Goal: Find specific page/section: Find specific page/section

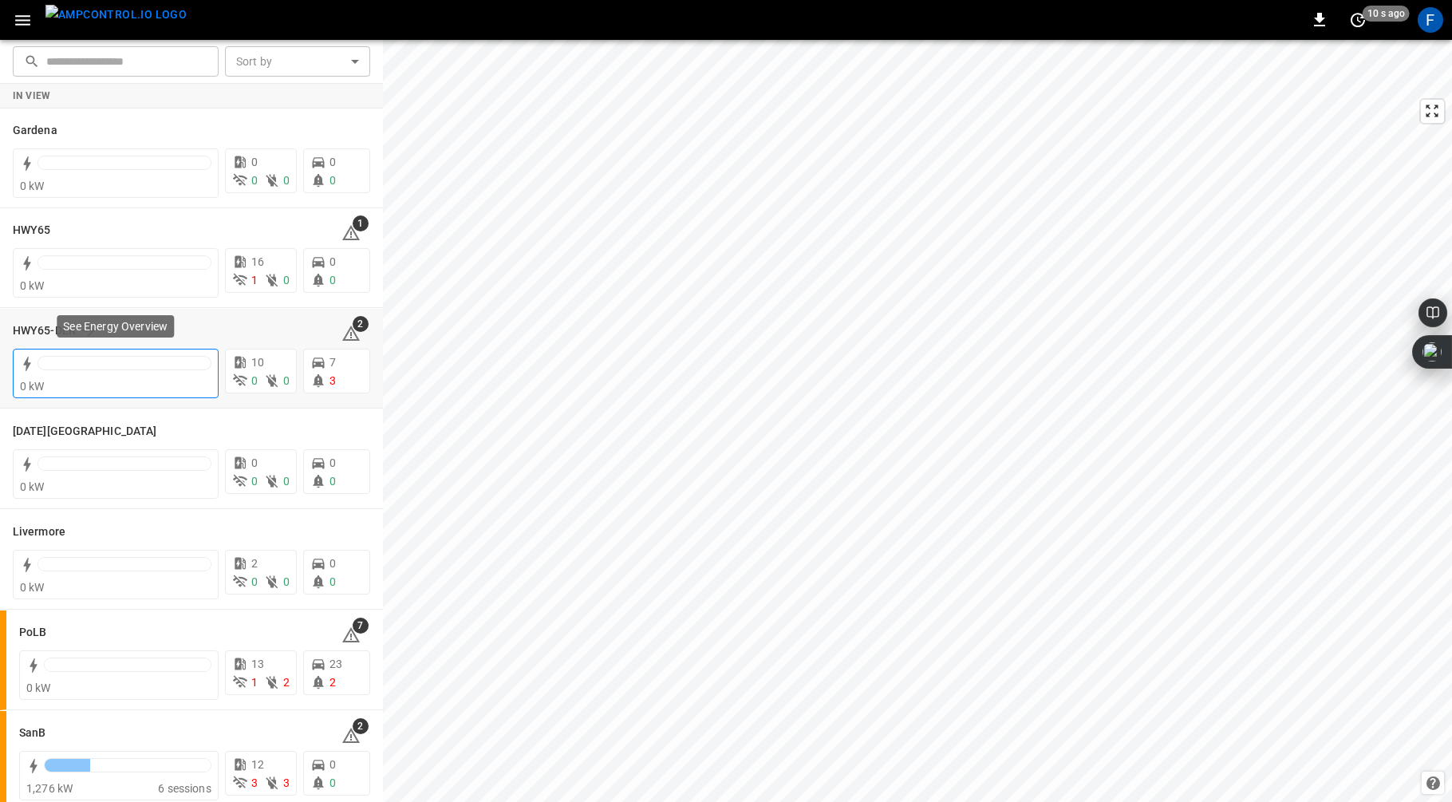
click at [109, 358] on div at bounding box center [125, 363] width 174 height 14
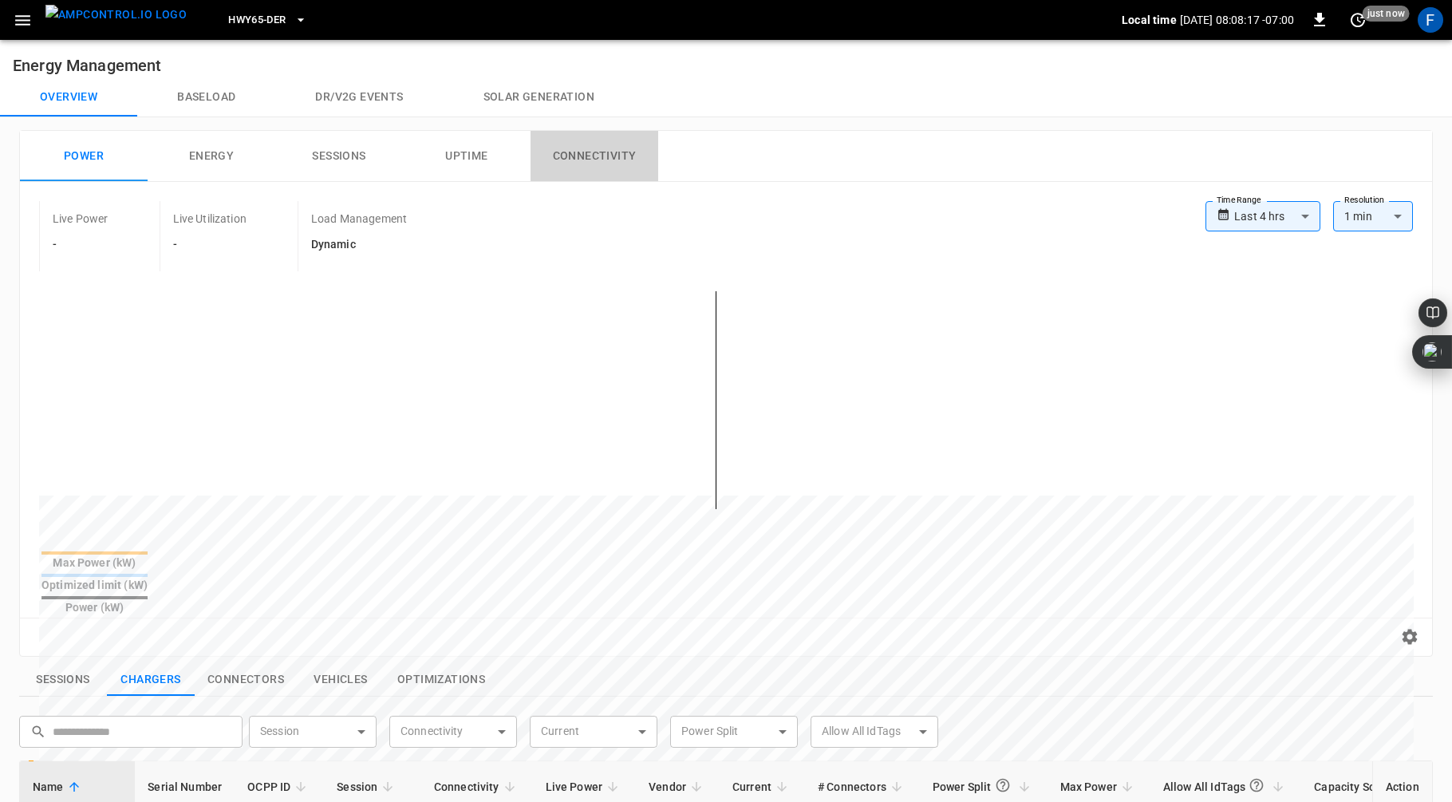
click at [611, 148] on button "Connectivity" at bounding box center [595, 156] width 128 height 51
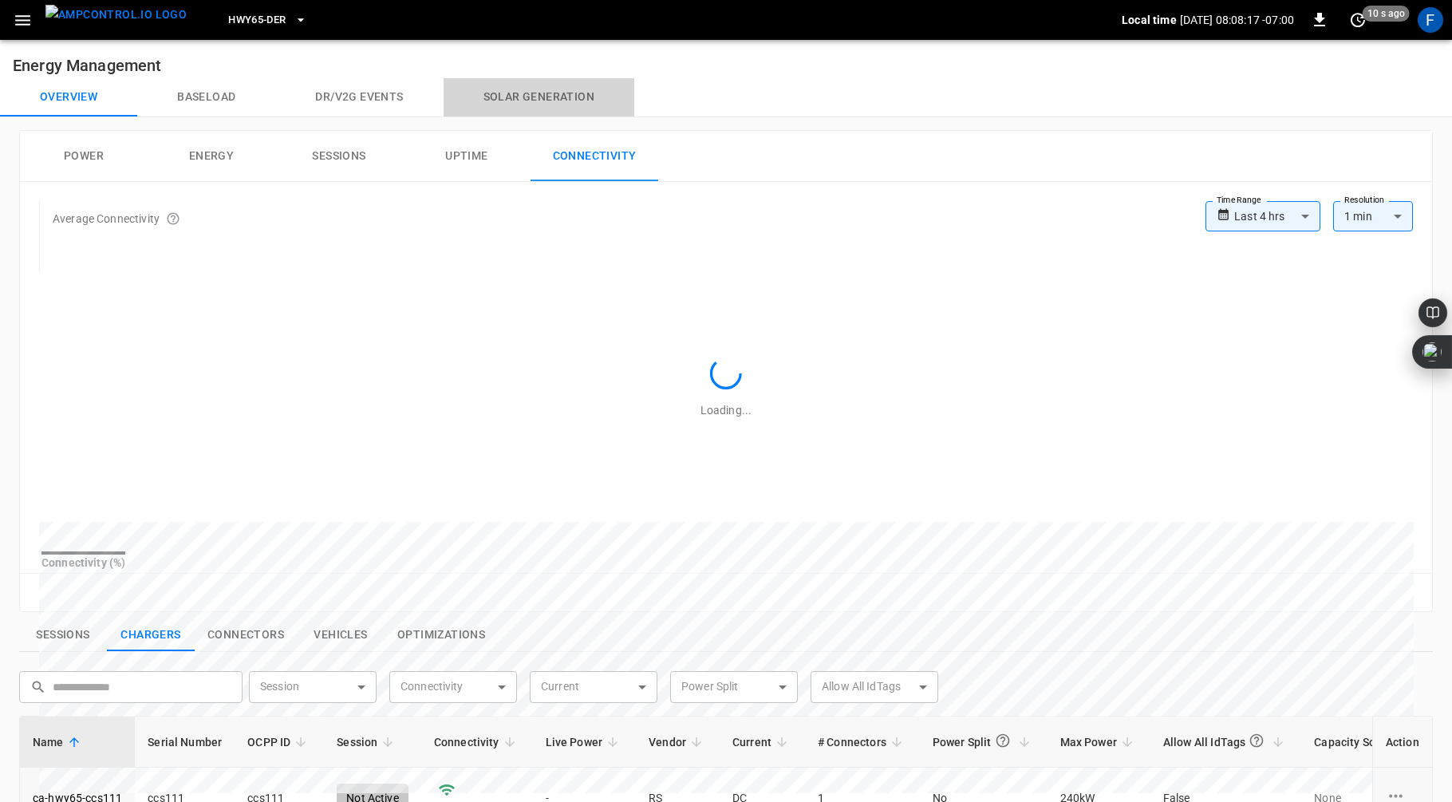
click at [546, 85] on button "Solar generation" at bounding box center [539, 97] width 191 height 38
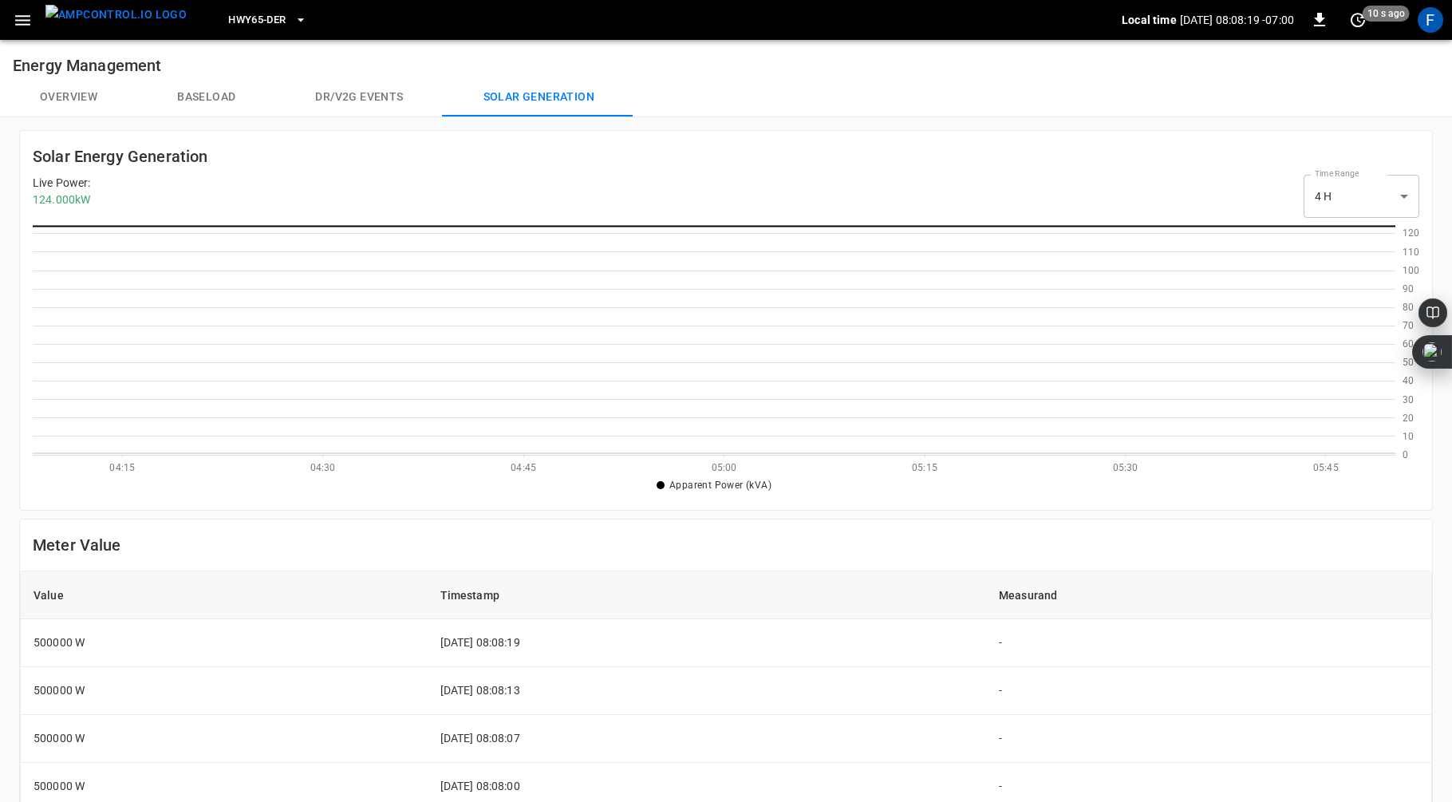
scroll to position [231, 1363]
click at [68, 91] on button "Overview" at bounding box center [68, 97] width 137 height 38
